Goal: Task Accomplishment & Management: Manage account settings

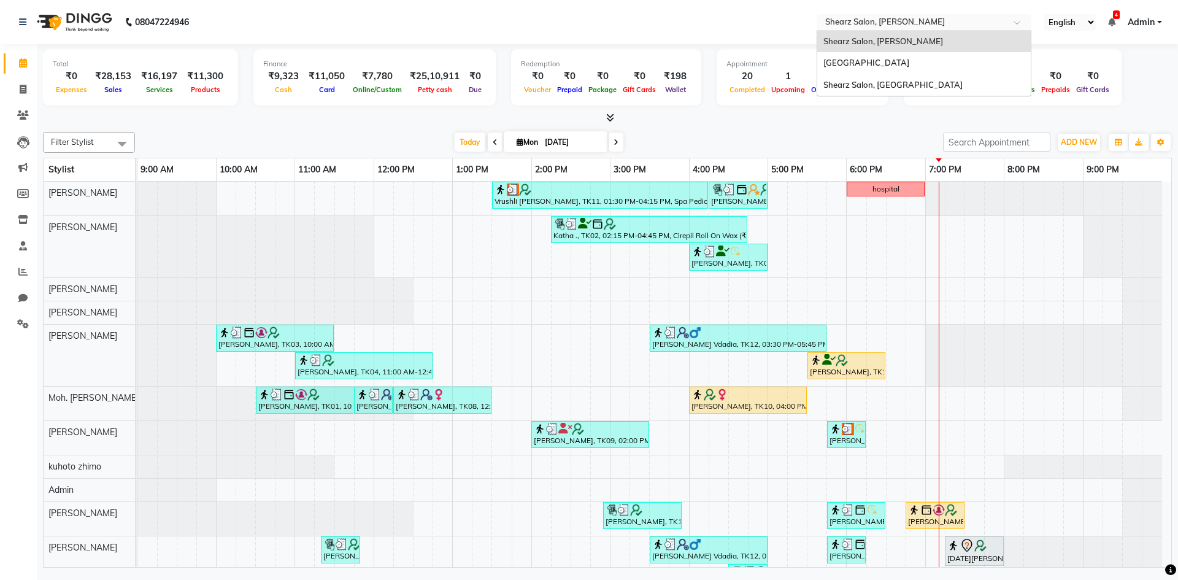
click at [904, 23] on input "text" at bounding box center [912, 23] width 178 height 12
click at [900, 85] on span "Shearz Salon, [GEOGRAPHIC_DATA]" at bounding box center [892, 85] width 139 height 10
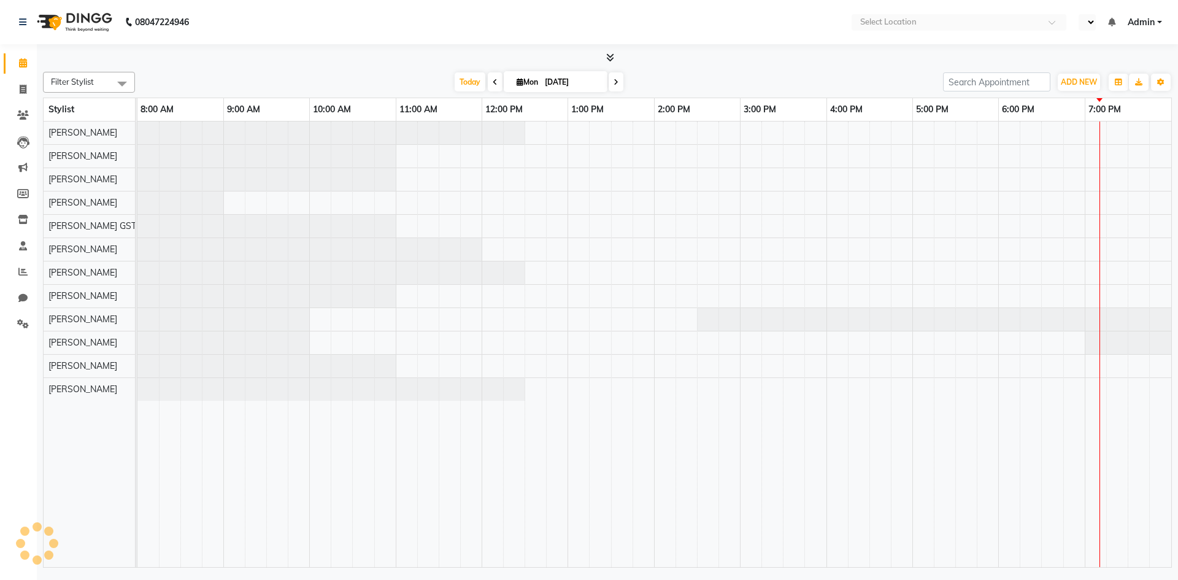
select select "en"
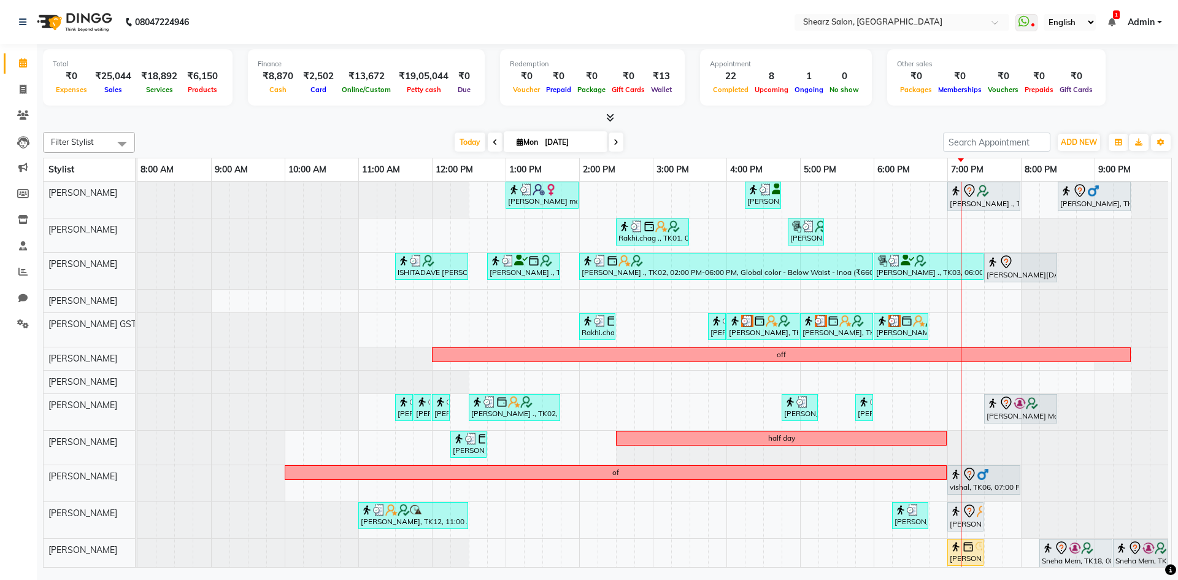
scroll to position [17, 0]
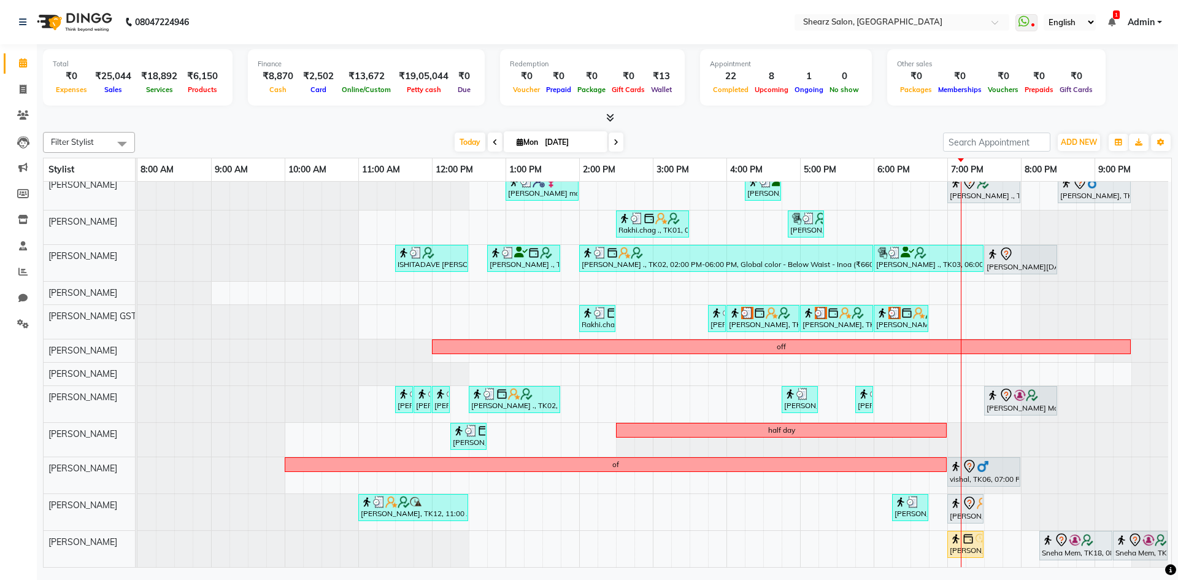
click at [555, 144] on input "[DATE]" at bounding box center [571, 142] width 61 height 18
select select "9"
select select "2025"
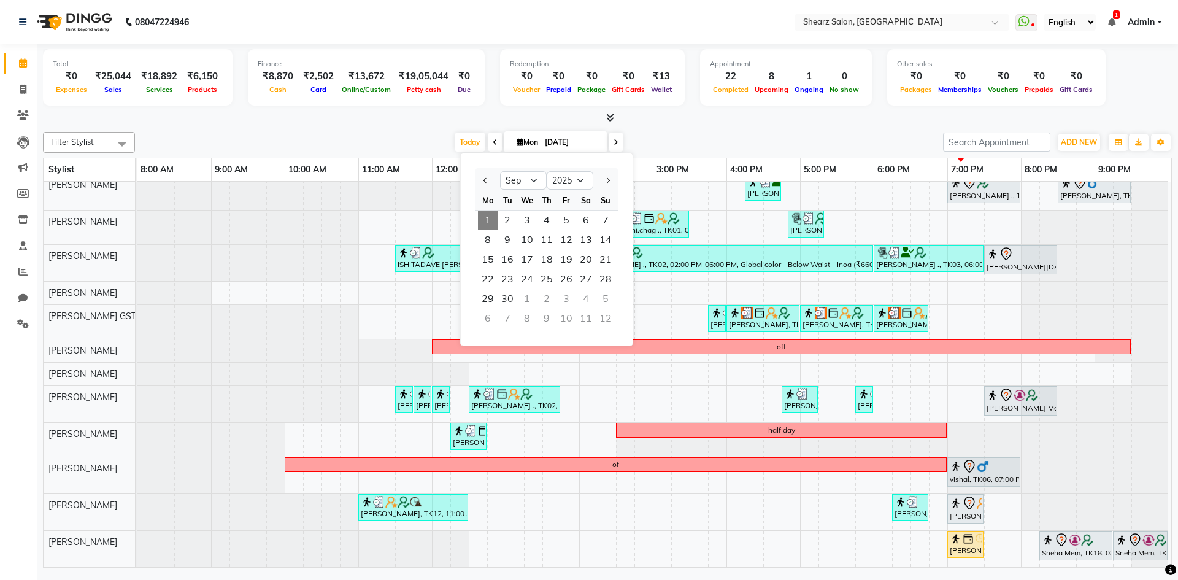
click at [493, 220] on span "1" at bounding box center [488, 220] width 20 height 20
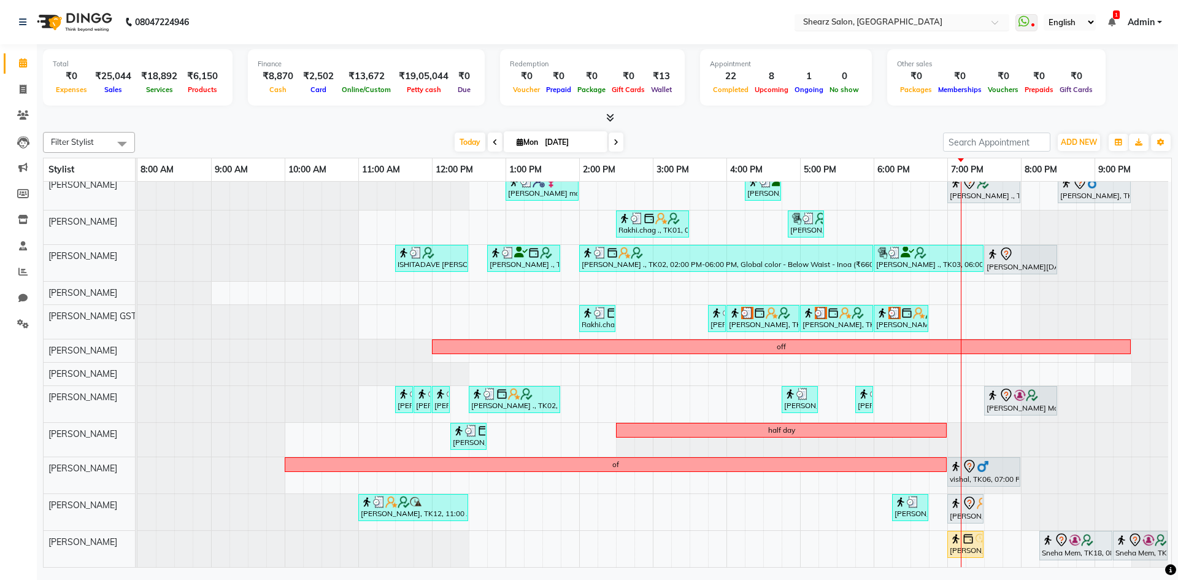
click at [992, 18] on div at bounding box center [901, 23] width 215 height 12
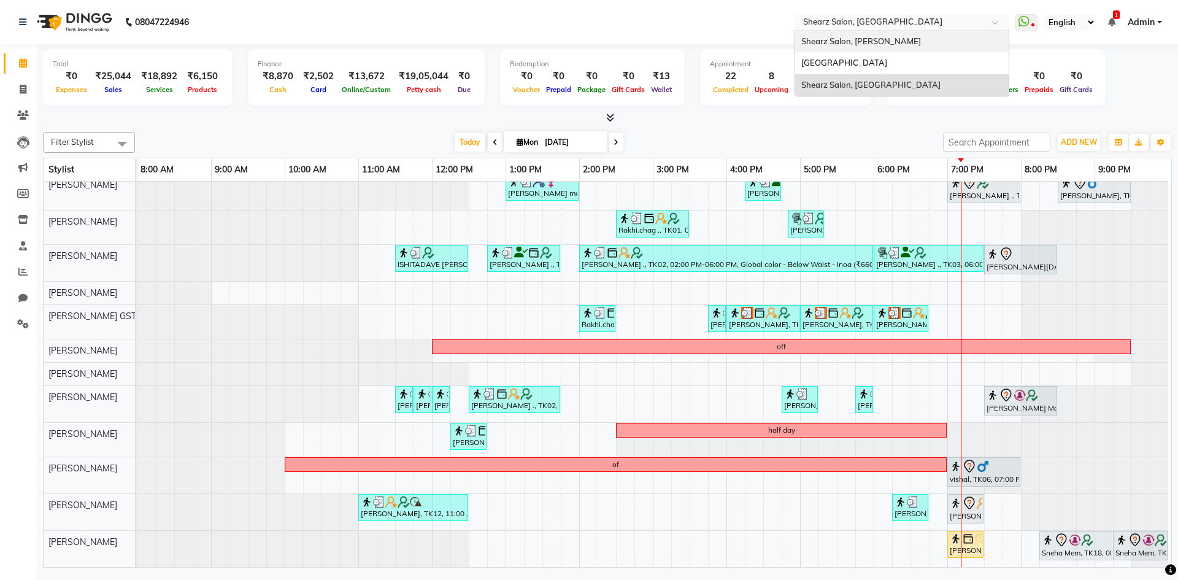
click at [975, 44] on div "Shearz Salon, [PERSON_NAME]" at bounding box center [901, 42] width 213 height 22
